Goal: Transaction & Acquisition: Book appointment/travel/reservation

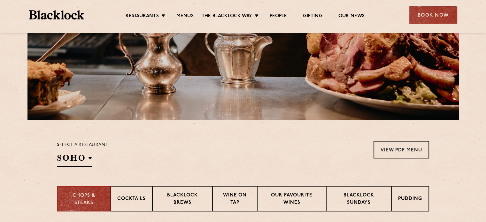
scroll to position [172, 0]
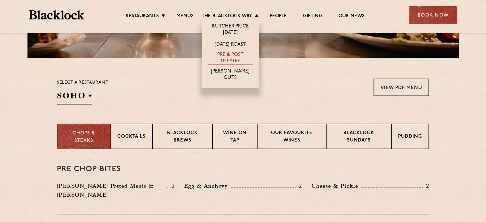
click at [232, 55] on link "Pre & Post Theatre" at bounding box center [230, 58] width 45 height 13
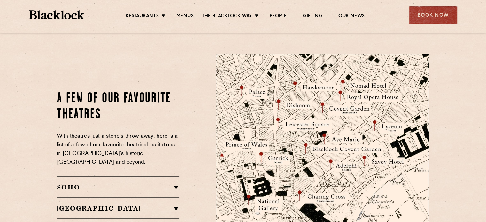
scroll to position [682, 0]
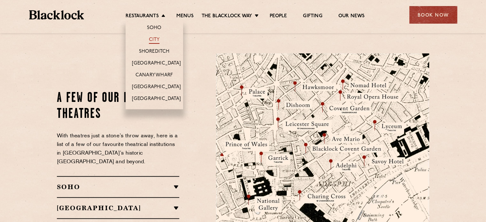
click at [154, 39] on link "City" at bounding box center [154, 40] width 11 height 7
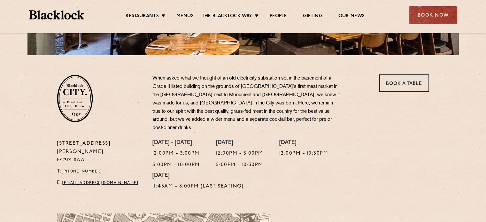
scroll to position [173, 0]
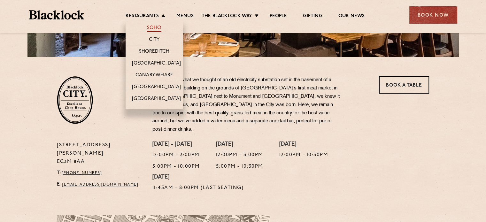
click at [156, 31] on link "Soho" at bounding box center [154, 28] width 15 height 7
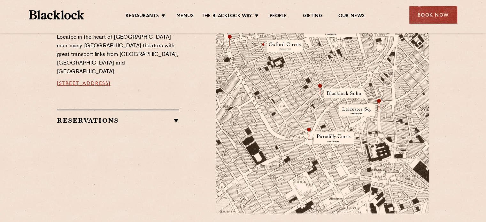
scroll to position [387, 0]
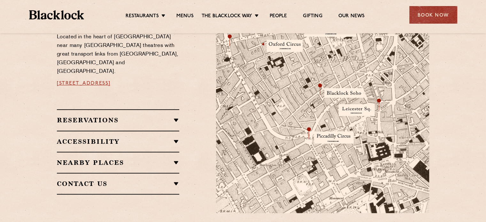
click at [160, 116] on h2 "Reservations" at bounding box center [118, 120] width 122 height 8
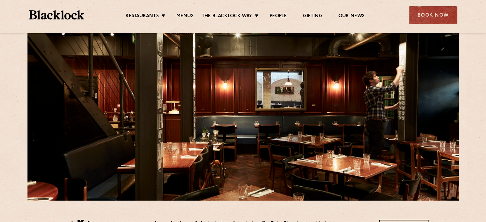
scroll to position [0, 0]
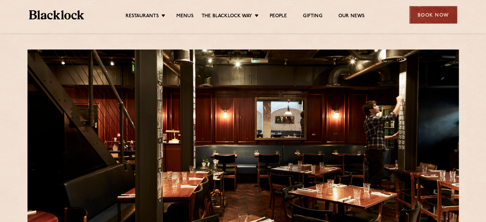
click at [433, 9] on div "Book Now" at bounding box center [433, 15] width 48 height 18
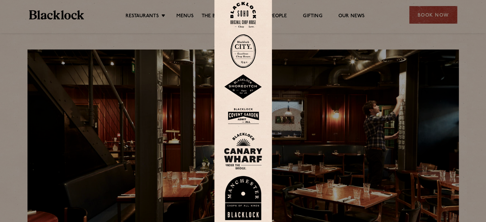
click at [256, 18] on img at bounding box center [243, 15] width 26 height 26
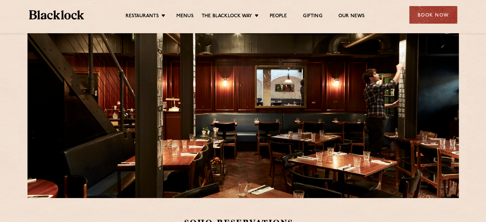
scroll to position [78, 0]
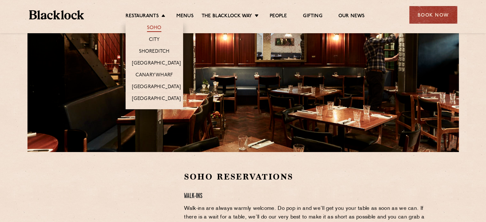
click at [156, 29] on link "Soho" at bounding box center [154, 28] width 15 height 7
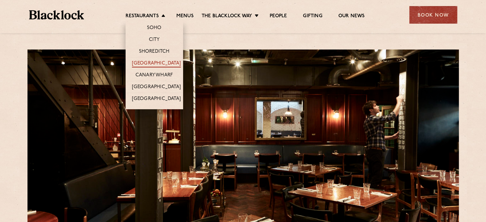
click at [156, 63] on link "[GEOGRAPHIC_DATA]" at bounding box center [156, 63] width 49 height 7
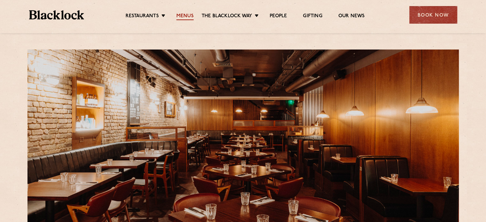
click at [185, 18] on link "Menus" at bounding box center [184, 16] width 17 height 7
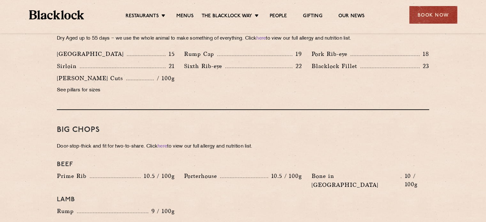
scroll to position [626, 0]
click at [167, 144] on link "here" at bounding box center [162, 146] width 10 height 5
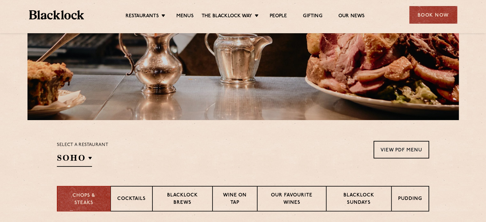
scroll to position [0, 0]
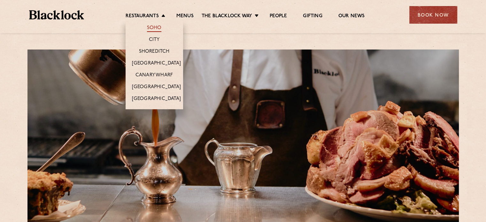
click at [160, 30] on link "Soho" at bounding box center [154, 28] width 15 height 7
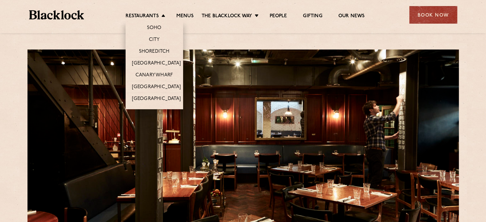
click at [156, 58] on li "[GEOGRAPHIC_DATA]" at bounding box center [154, 63] width 57 height 12
click at [155, 64] on link "[GEOGRAPHIC_DATA]" at bounding box center [156, 63] width 49 height 7
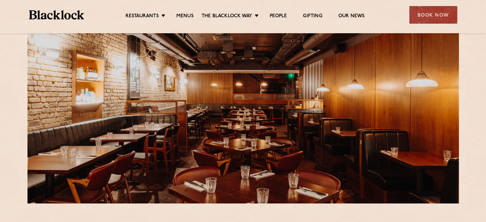
scroll to position [26, 0]
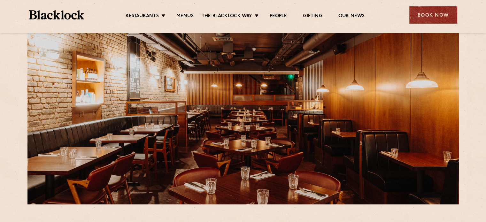
click at [440, 13] on div "Book Now" at bounding box center [433, 15] width 48 height 18
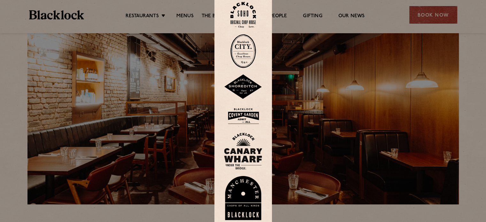
click at [245, 110] on img at bounding box center [243, 116] width 38 height 21
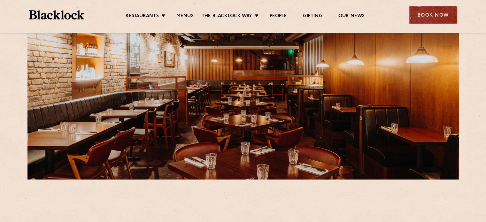
scroll to position [51, 0]
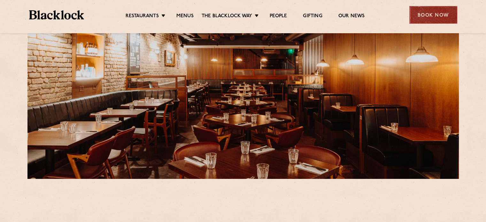
click at [428, 13] on div "Book Now" at bounding box center [433, 15] width 48 height 18
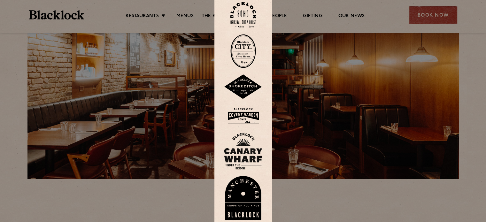
click at [376, 84] on div at bounding box center [243, 111] width 486 height 222
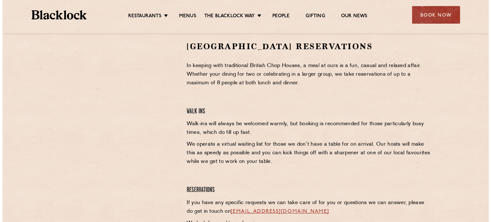
scroll to position [0, 0]
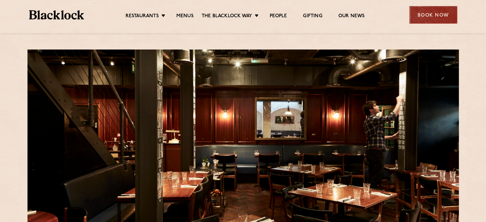
click at [431, 16] on div "Book Now" at bounding box center [433, 15] width 48 height 18
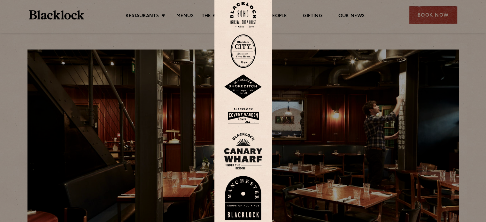
click at [302, 34] on div at bounding box center [243, 111] width 486 height 222
